Goal: Transaction & Acquisition: Purchase product/service

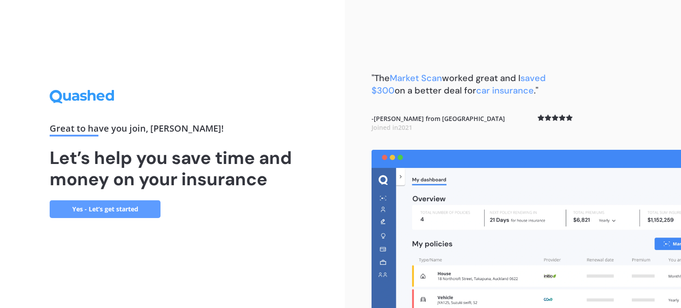
click at [115, 207] on link "Yes - Let’s get started" at bounding box center [105, 209] width 111 height 18
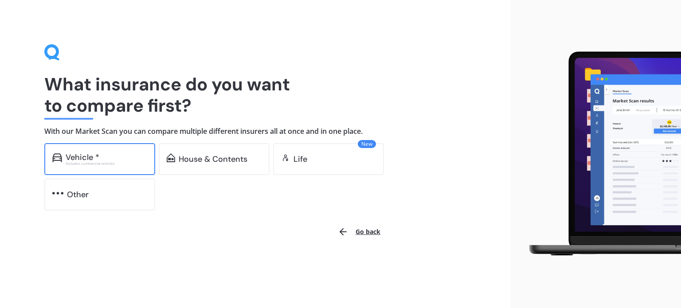
click at [103, 163] on div "Excludes commercial vehicles" at bounding box center [107, 164] width 82 height 4
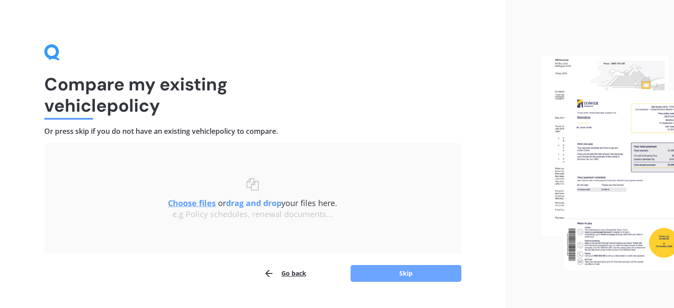
click at [411, 273] on button "Skip" at bounding box center [406, 273] width 111 height 17
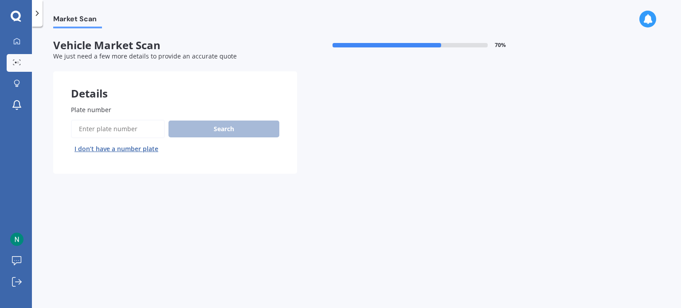
click at [127, 111] on label "Plate number" at bounding box center [173, 109] width 205 height 9
click at [127, 120] on input "Plate number" at bounding box center [118, 129] width 94 height 19
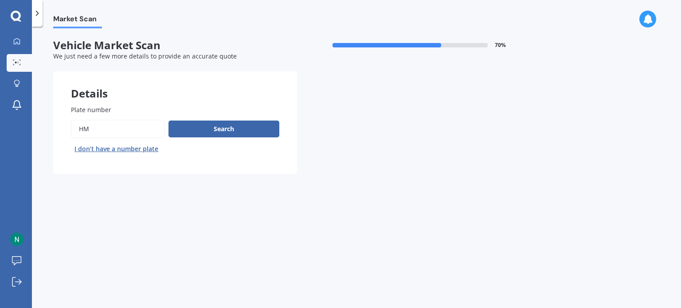
type input "h"
click at [0, 0] on button "Next" at bounding box center [0, 0] width 0 height 0
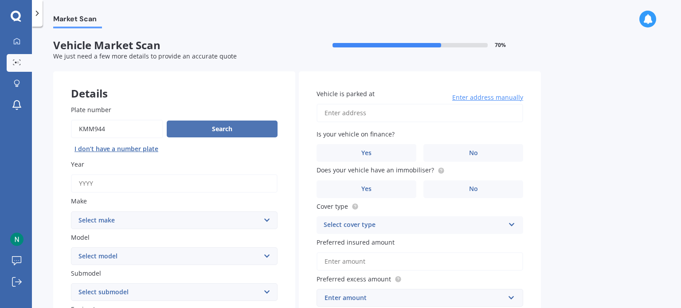
type input "kmm944"
click at [205, 128] on button "Search" at bounding box center [222, 129] width 111 height 17
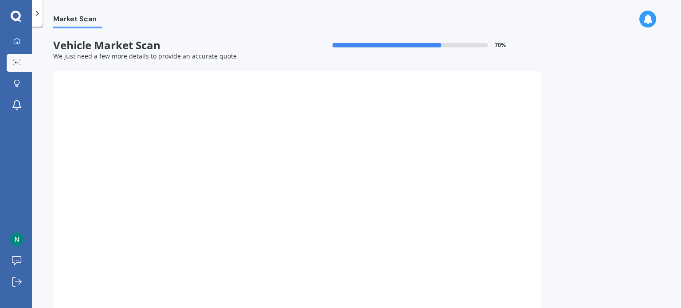
type input "2017"
select select "MITSUBISHI"
select select "ASX"
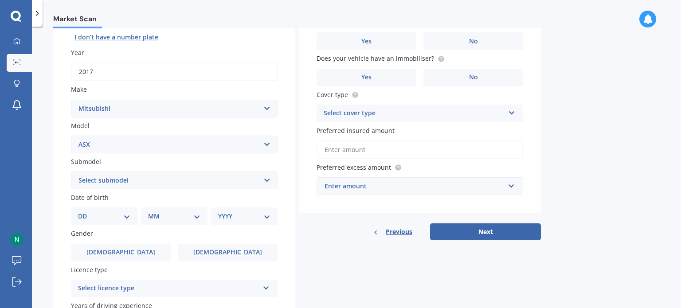
scroll to position [177, 0]
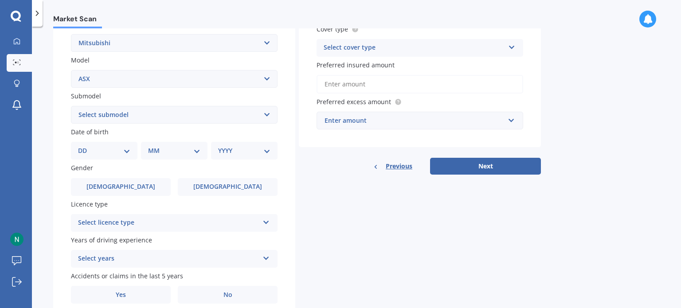
click at [114, 153] on select "DD 01 02 03 04 05 06 07 08 09 10 11 12 13 14 15 16 17 18 19 20 21 22 23 24 25 2…" at bounding box center [104, 151] width 52 height 10
select select "30"
click at [85, 146] on select "DD 01 02 03 04 05 06 07 08 09 10 11 12 13 14 15 16 17 18 19 20 21 22 23 24 25 2…" at bounding box center [104, 151] width 52 height 10
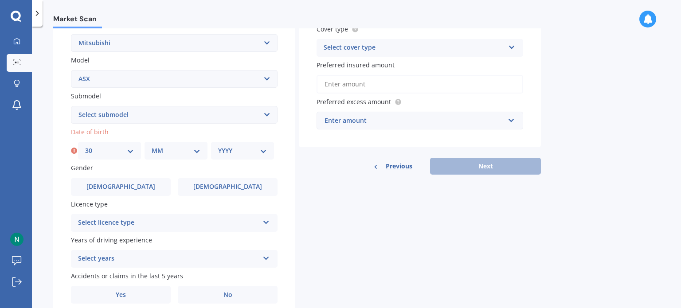
click at [170, 150] on select "MM 01 02 03 04 05 06 07 08 09 10 11 12" at bounding box center [176, 151] width 49 height 10
select select "07"
click at [152, 146] on select "MM 01 02 03 04 05 06 07 08 09 10 11 12" at bounding box center [176, 151] width 49 height 10
click at [241, 153] on select "YYYY 2025 2024 2023 2022 2021 2020 2019 2018 2017 2016 2015 2014 2013 2012 2011…" at bounding box center [242, 151] width 49 height 10
select select "1977"
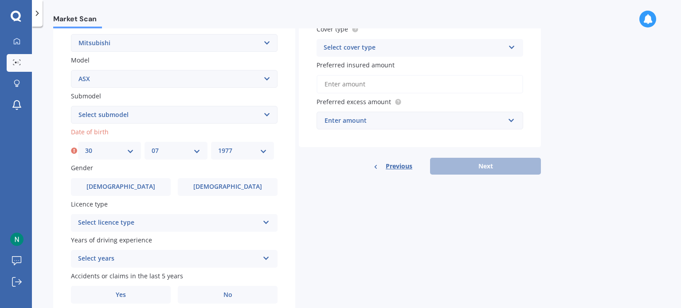
click at [218, 146] on select "YYYY 2025 2024 2023 2022 2021 2020 2019 2018 2017 2016 2015 2014 2013 2012 2011…" at bounding box center [242, 151] width 49 height 10
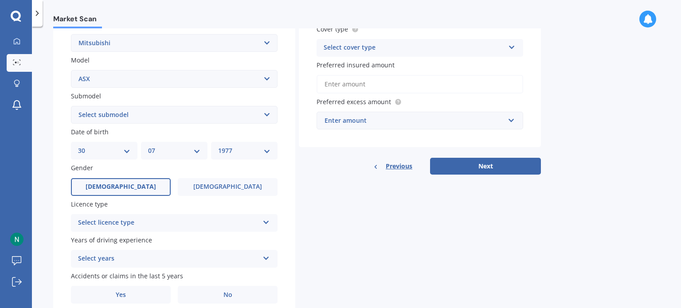
click at [126, 183] on span "[DEMOGRAPHIC_DATA]" at bounding box center [121, 187] width 70 height 8
click at [0, 0] on input "[DEMOGRAPHIC_DATA]" at bounding box center [0, 0] width 0 height 0
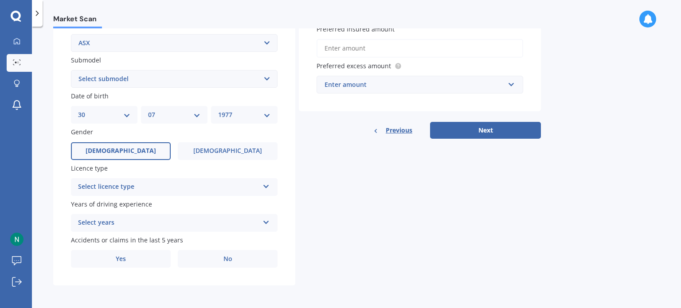
scroll to position [214, 0]
click at [136, 185] on div "Select licence type" at bounding box center [168, 186] width 181 height 11
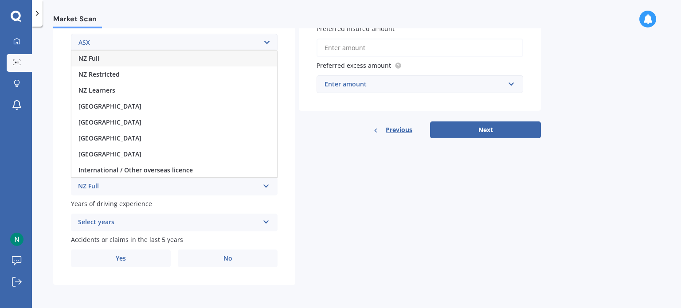
click at [107, 62] on div "NZ Full" at bounding box center [174, 59] width 206 height 16
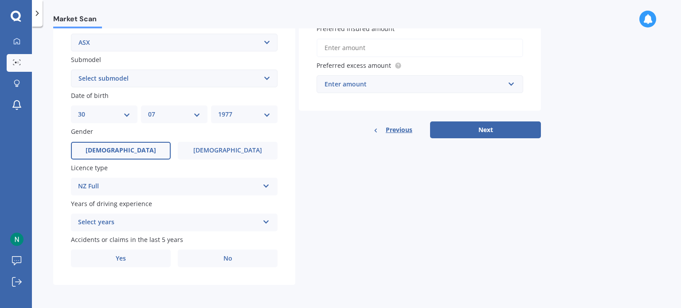
click at [108, 220] on div "Select years" at bounding box center [168, 222] width 181 height 11
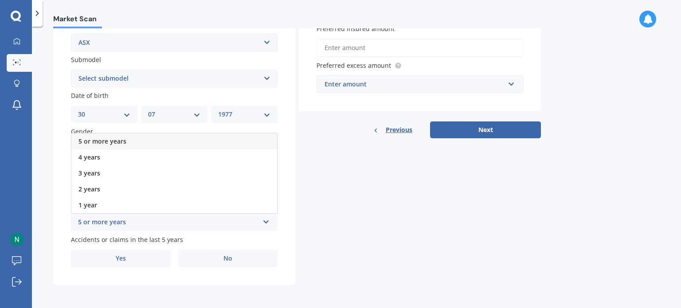
click at [168, 134] on div "5 or more years" at bounding box center [174, 141] width 206 height 16
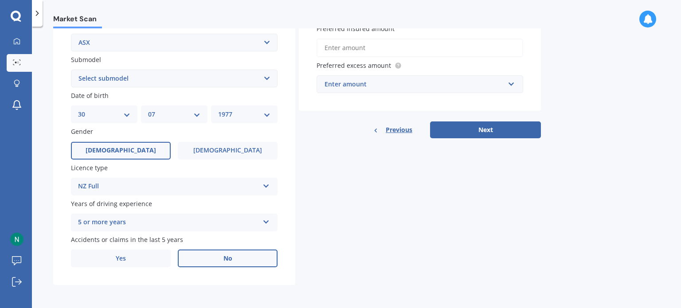
click at [204, 262] on label "No" at bounding box center [228, 259] width 100 height 18
click at [0, 0] on input "No" at bounding box center [0, 0] width 0 height 0
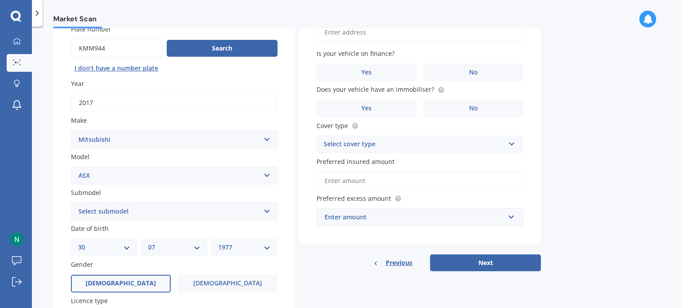
scroll to position [0, 0]
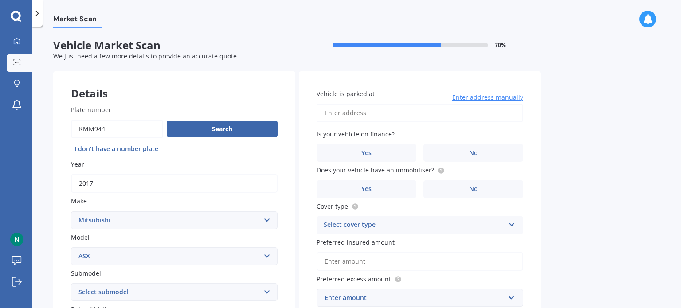
click at [361, 109] on input "Vehicle is parked at" at bounding box center [420, 113] width 207 height 19
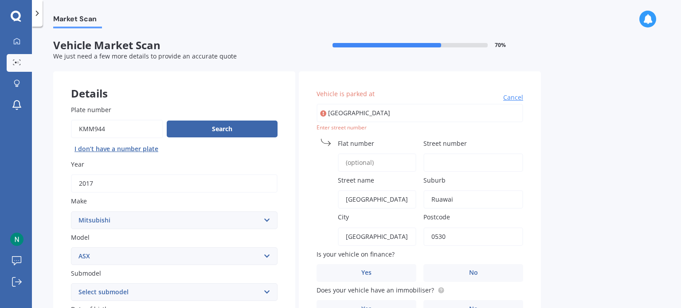
drag, startPoint x: 375, startPoint y: 136, endPoint x: 421, endPoint y: 113, distance: 51.8
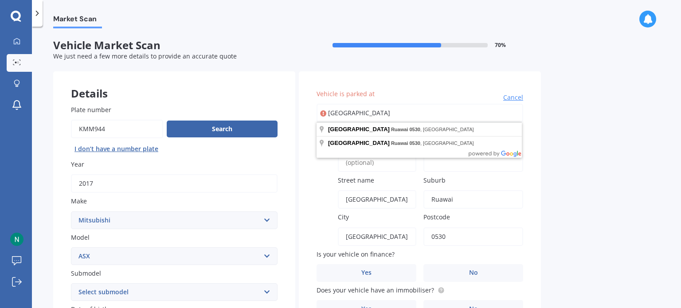
type input "Jellicoe Ro0530ad, Ruawai"
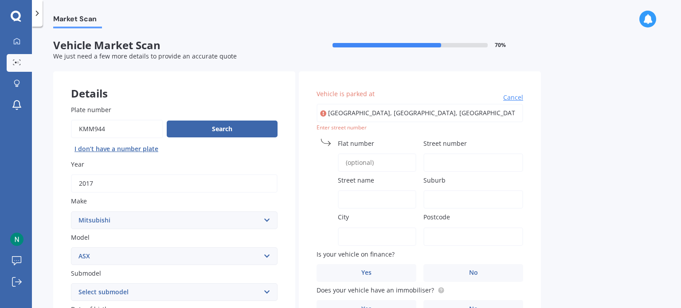
type input "[STREET_ADDRESS]"
type input "[GEOGRAPHIC_DATA]"
type input "Mayfair"
type input "[GEOGRAPHIC_DATA]"
type input "4122"
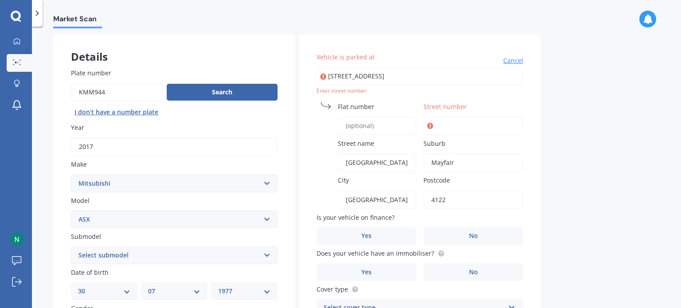
scroll to position [89, 0]
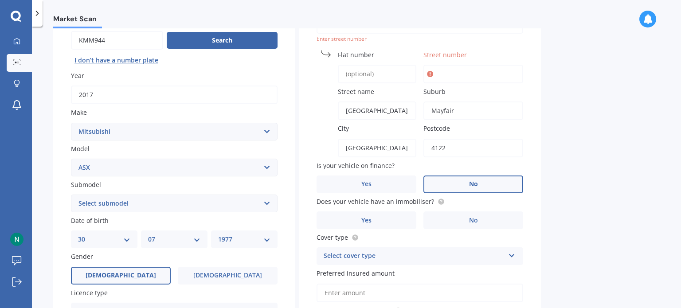
click at [478, 180] on label "No" at bounding box center [473, 185] width 100 height 18
click at [0, 0] on input "No" at bounding box center [0, 0] width 0 height 0
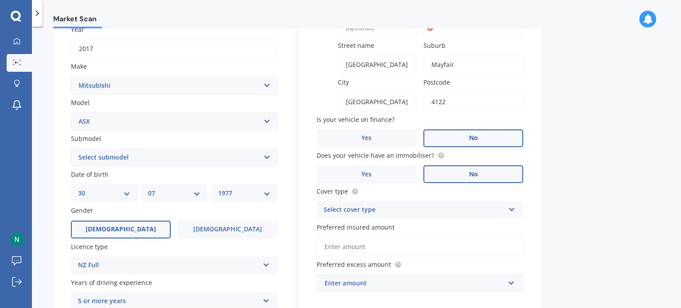
scroll to position [214, 0]
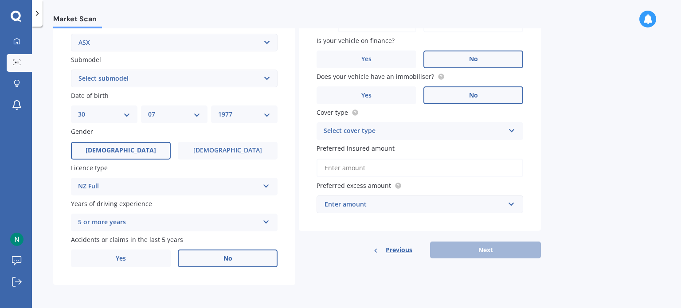
click at [458, 92] on label "No" at bounding box center [473, 95] width 100 height 18
click at [0, 0] on input "No" at bounding box center [0, 0] width 0 height 0
click at [426, 124] on div "Select cover type Comprehensive Third Party, Fire & Theft Third Party" at bounding box center [420, 131] width 207 height 18
click at [405, 150] on div "Comprehensive" at bounding box center [420, 149] width 206 height 16
click at [364, 162] on input "Preferred insured amount" at bounding box center [420, 168] width 207 height 19
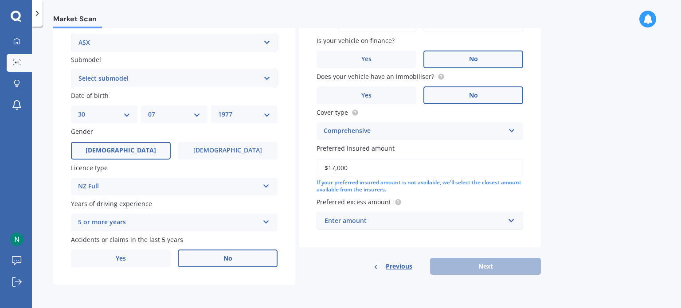
type input "$17,000"
click at [397, 221] on div "Enter amount" at bounding box center [415, 221] width 180 height 10
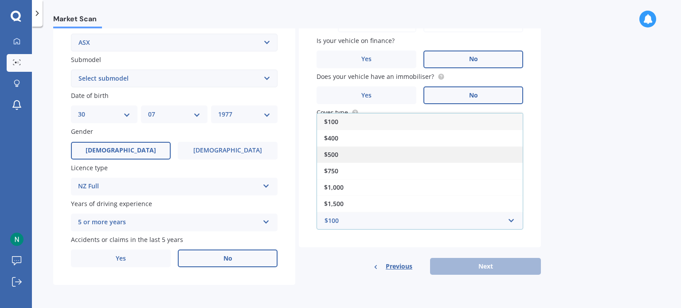
click at [371, 151] on div "$500" at bounding box center [420, 154] width 206 height 16
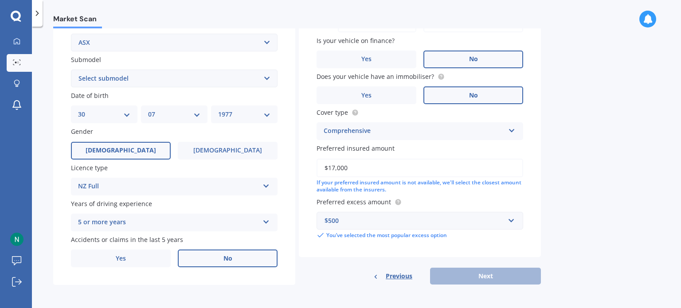
click at [466, 276] on div "Previous Next" at bounding box center [420, 276] width 242 height 17
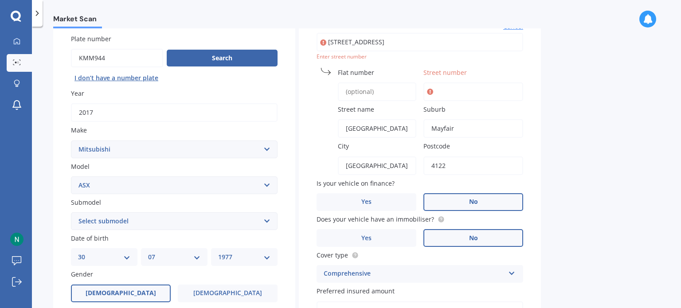
scroll to position [36, 0]
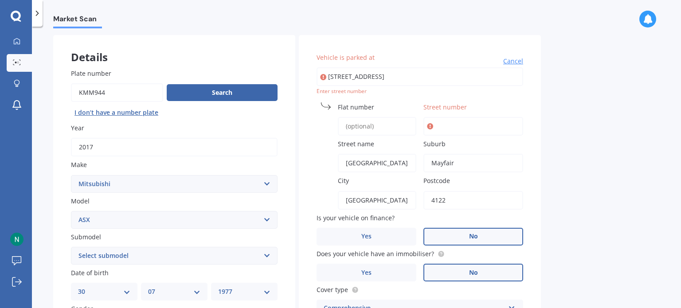
drag, startPoint x: 452, startPoint y: 79, endPoint x: 317, endPoint y: 78, distance: 135.2
click at [317, 78] on input "[STREET_ADDRESS]" at bounding box center [420, 76] width 207 height 19
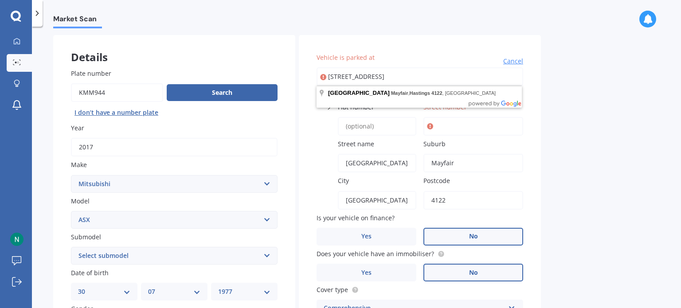
type input "1"
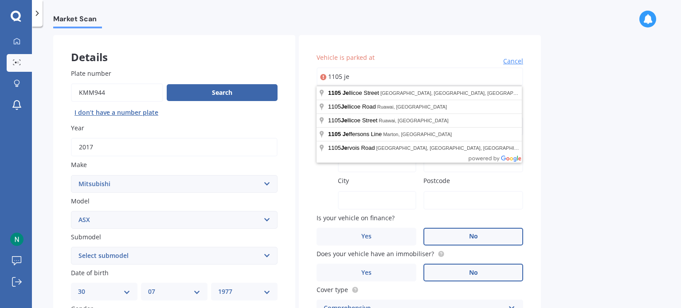
click at [551, 143] on div "Market Scan Vehicle Market Scan 70 % We just need a few more details to provide…" at bounding box center [356, 169] width 649 height 282
click at [352, 77] on input "1105 je" at bounding box center [420, 76] width 207 height 19
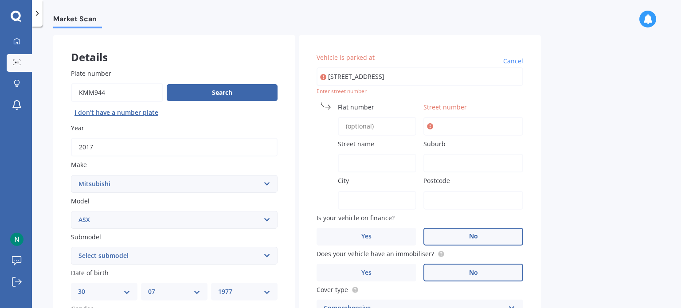
type input "[STREET_ADDRESS]"
type input "1105"
type input "[GEOGRAPHIC_DATA]"
type input "Mayfair"
type input "[GEOGRAPHIC_DATA]"
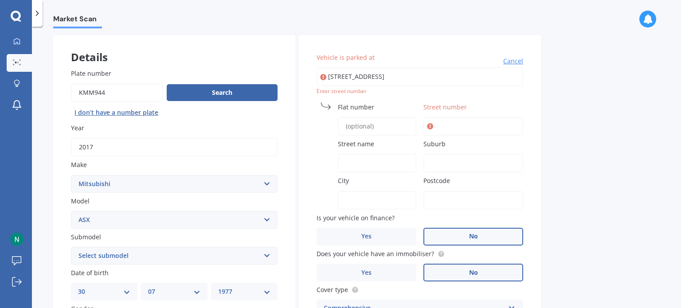
type input "4122"
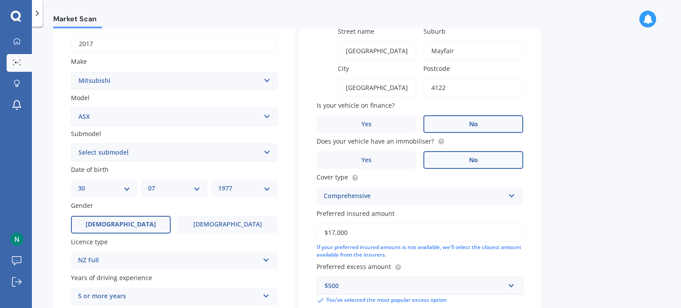
scroll to position [214, 0]
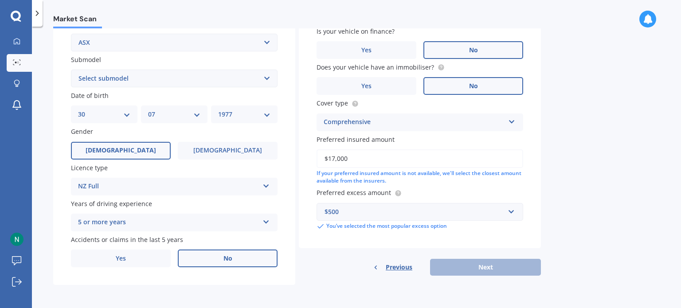
click at [413, 250] on div "Vehicle is parked at [STREET_ADDRESS][GEOGRAPHIC_DATA][STREET_ADDRESS][GEOGRAPH…" at bounding box center [420, 67] width 242 height 418
click at [456, 268] on div "Previous Next" at bounding box center [420, 267] width 242 height 17
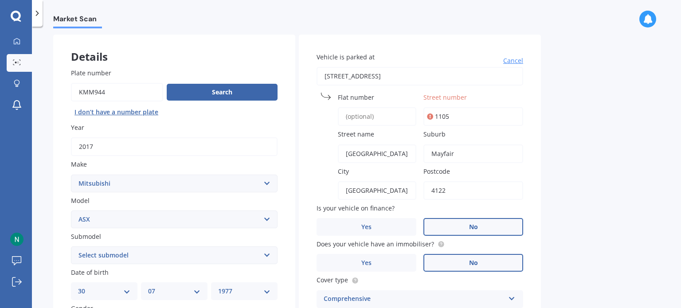
scroll to position [36, 0]
click at [446, 94] on span "Street number" at bounding box center [444, 98] width 43 height 8
click at [446, 108] on input "1105" at bounding box center [473, 117] width 100 height 19
type input "1"
click at [644, 166] on div "Market Scan Vehicle Market Scan 70 % We just need a few more details to provide…" at bounding box center [356, 169] width 649 height 282
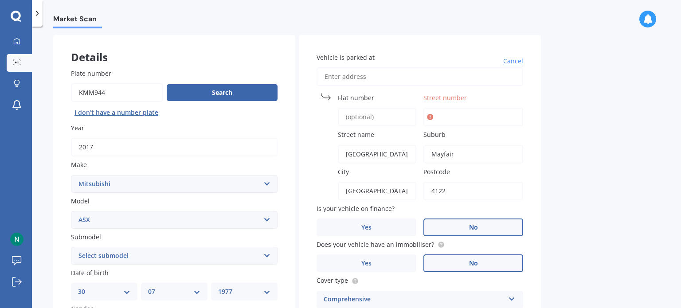
drag, startPoint x: 385, startPoint y: 152, endPoint x: 297, endPoint y: 148, distance: 88.3
click at [298, 149] on div "Details Plate number Search I don’t have a number plate Year [DATE] Make Select…" at bounding box center [297, 249] width 488 height 428
drag, startPoint x: 459, startPoint y: 153, endPoint x: 408, endPoint y: 147, distance: 51.9
click at [408, 147] on div "Vehicle is parked at [GEOGRAPHIC_DATA] name Suburb [GEOGRAPHIC_DATA] [GEOGRAPHI…" at bounding box center [420, 230] width 242 height 391
click at [375, 77] on input "Vehicle is parked at" at bounding box center [420, 76] width 207 height 19
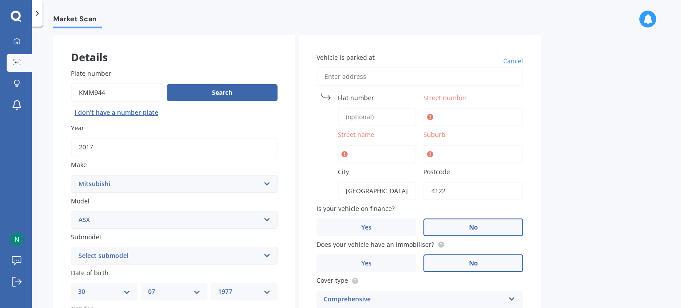
type input "1"
type input "[STREET_ADDRESS]"
type input "1105"
type input "[GEOGRAPHIC_DATA]"
type input "Mayfair"
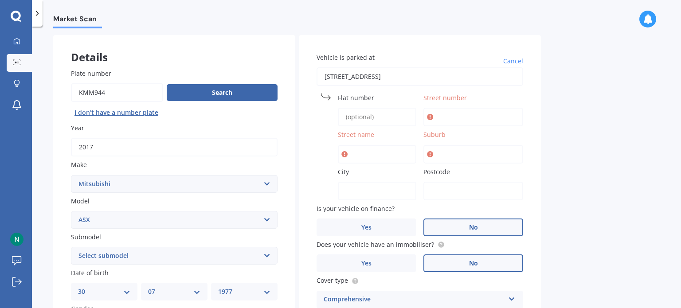
type input "[GEOGRAPHIC_DATA]"
type input "4122"
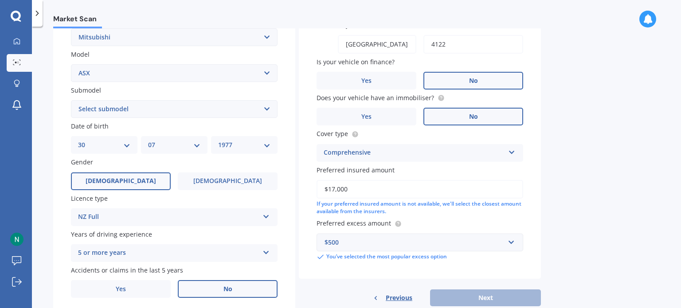
scroll to position [214, 0]
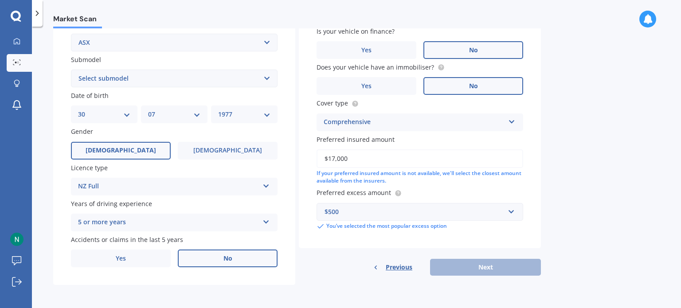
click at [486, 166] on input "$17,000" at bounding box center [420, 158] width 207 height 19
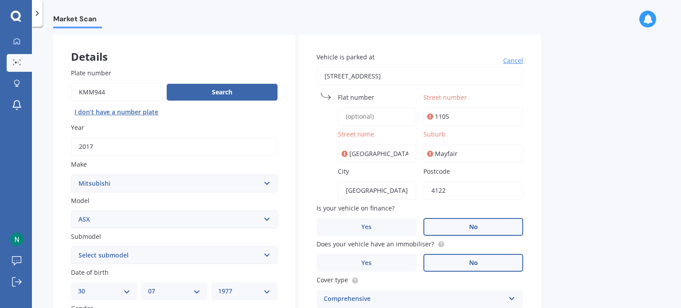
scroll to position [36, 0]
click at [464, 135] on label "Suburb" at bounding box center [471, 134] width 96 height 9
click at [464, 145] on input "Mayfair" at bounding box center [473, 154] width 100 height 19
click at [364, 150] on input "[GEOGRAPHIC_DATA]" at bounding box center [377, 154] width 78 height 19
click at [442, 98] on span "Street number" at bounding box center [444, 98] width 43 height 8
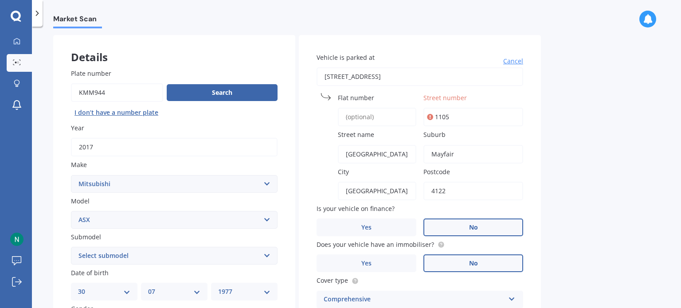
click at [442, 108] on input "1105" at bounding box center [473, 117] width 100 height 19
click at [533, 154] on div "Vehicle is parked at [STREET_ADDRESS][GEOGRAPHIC_DATA][STREET_ADDRESS][GEOGRAPH…" at bounding box center [420, 230] width 242 height 391
click at [518, 180] on div "Postcode 4122" at bounding box center [473, 183] width 100 height 33
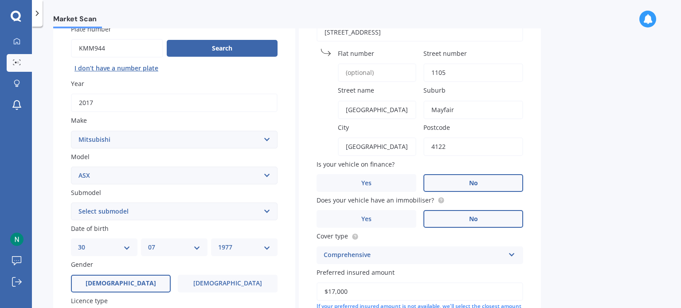
click at [593, 101] on div "Market Scan Vehicle Market Scan 70 % We just need a few more details to provide…" at bounding box center [356, 169] width 649 height 282
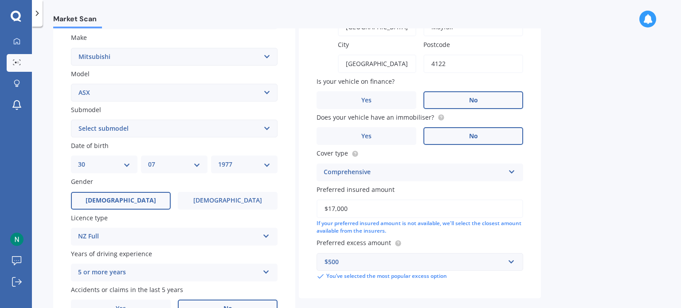
scroll to position [214, 0]
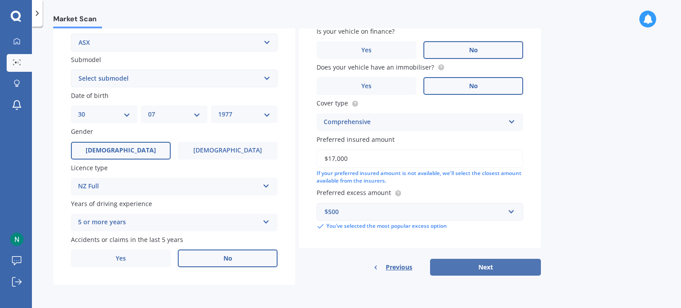
click at [477, 264] on button "Next" at bounding box center [485, 267] width 111 height 17
click at [250, 74] on select "Select submodel BLK 2.0P/CVT Diesel LS Sport VRX petrol VRX turbo diesel XLS pe…" at bounding box center [174, 79] width 207 height 18
select select "XLS TURBO DIESEL"
click at [71, 70] on select "Select submodel BLK 2.0P/CVT Diesel LS Sport VRX petrol VRX turbo diesel XLS pe…" at bounding box center [174, 79] width 207 height 18
click at [462, 262] on button "Next" at bounding box center [485, 267] width 111 height 17
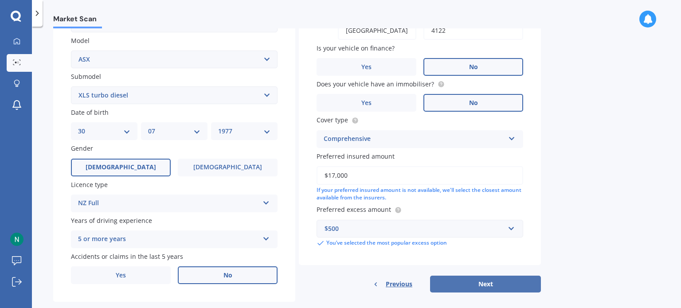
select select "30"
select select "07"
select select "1977"
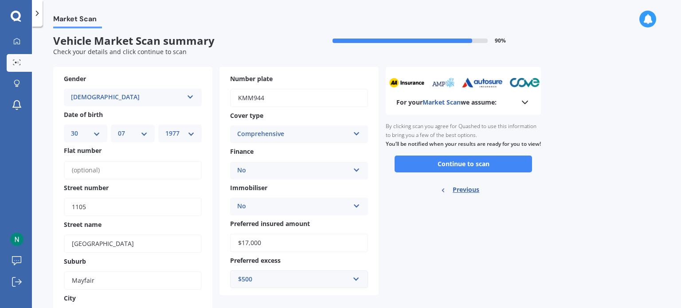
scroll to position [0, 0]
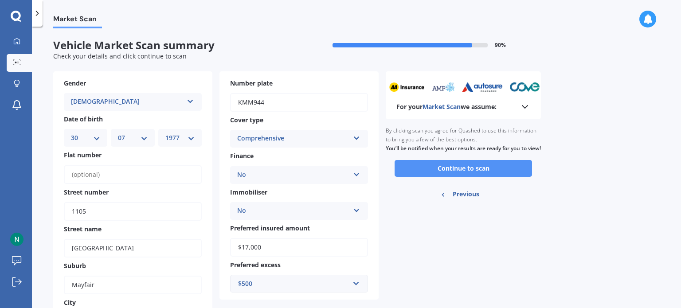
click at [461, 175] on button "Continue to scan" at bounding box center [463, 168] width 137 height 17
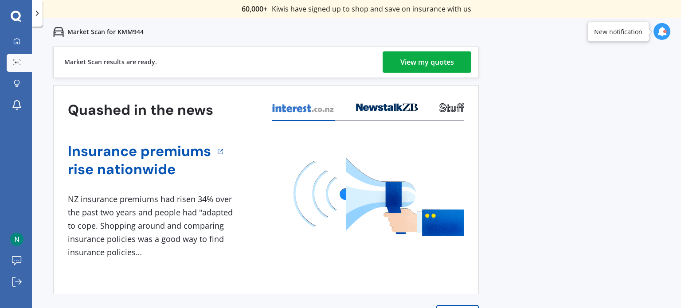
click at [411, 64] on div "View my quotes" at bounding box center [427, 61] width 54 height 21
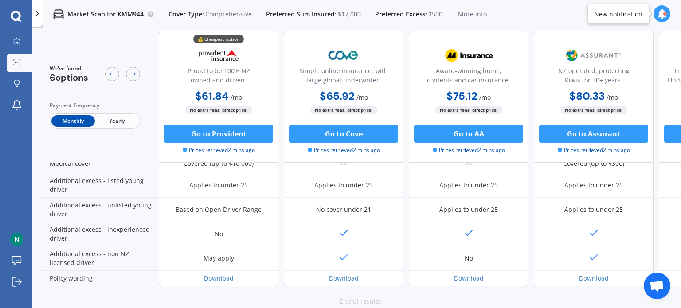
scroll to position [443, 0]
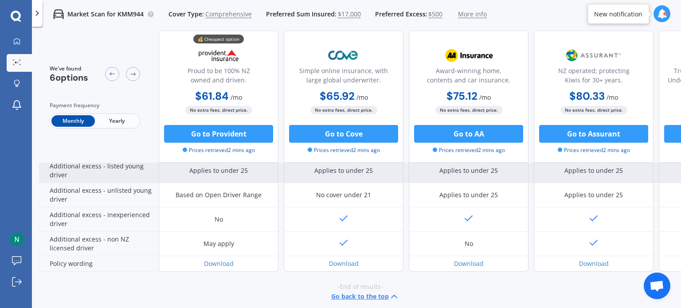
click at [241, 172] on div "Applies to under 25" at bounding box center [219, 171] width 120 height 24
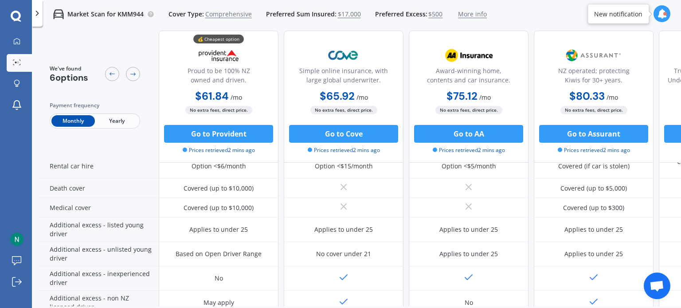
scroll to position [452, 0]
